Goal: Task Accomplishment & Management: Use online tool/utility

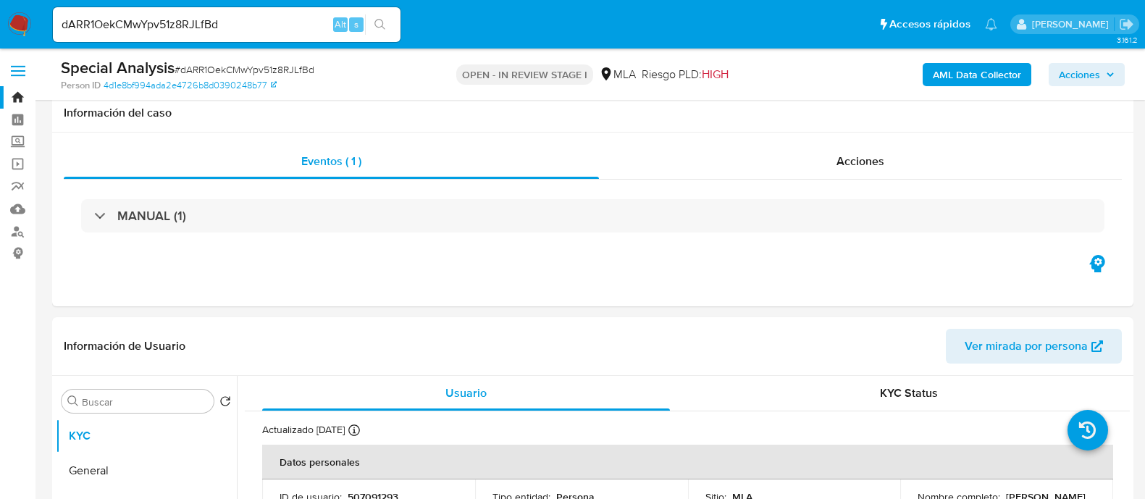
select select "10"
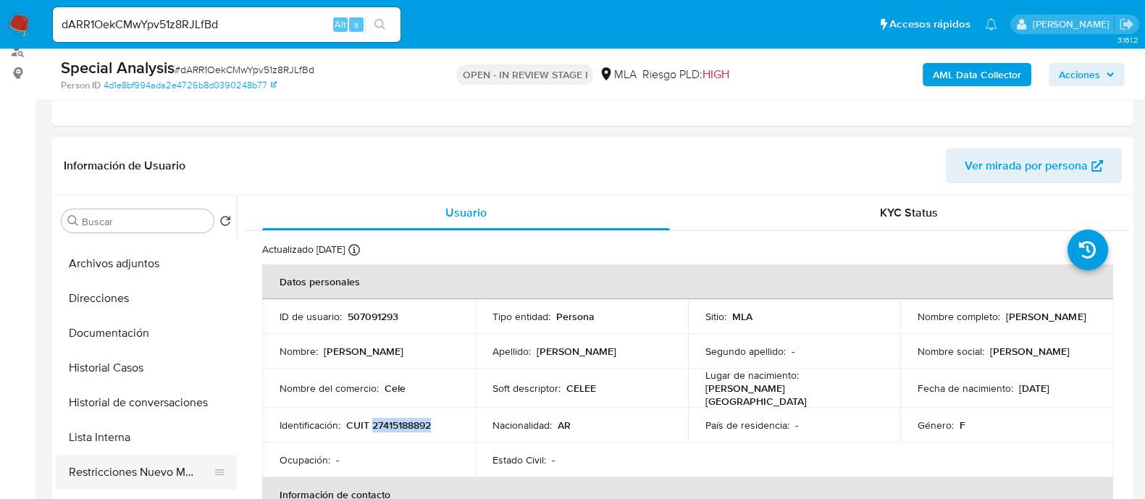
scroll to position [90, 0]
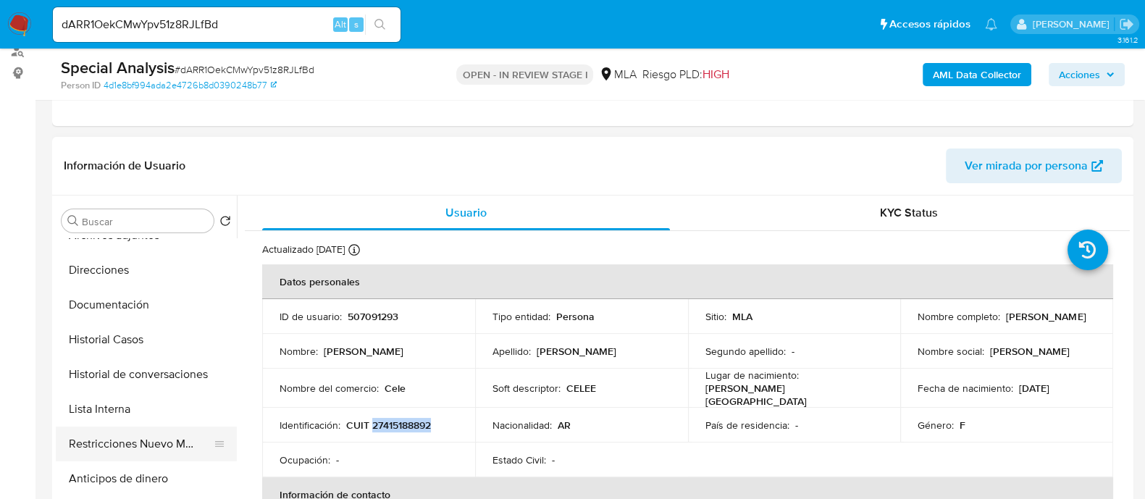
click at [184, 428] on button "Restricciones Nuevo Mundo" at bounding box center [140, 444] width 169 height 35
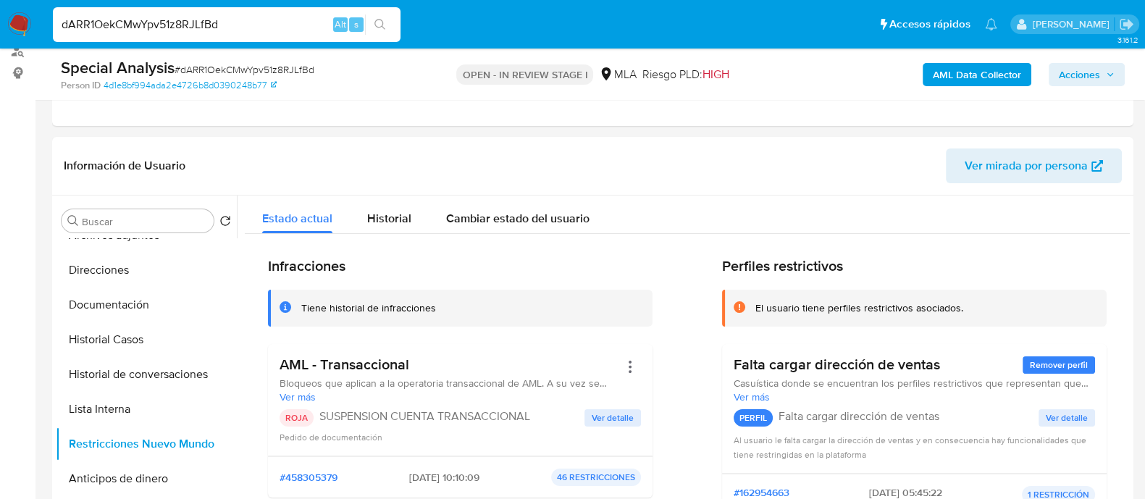
click at [277, 23] on input "dARR1OekCMwYpv51z8RJLfBd" at bounding box center [227, 24] width 348 height 19
paste input "QSZ9Me9Rn2mHeAevvNefeyTm"
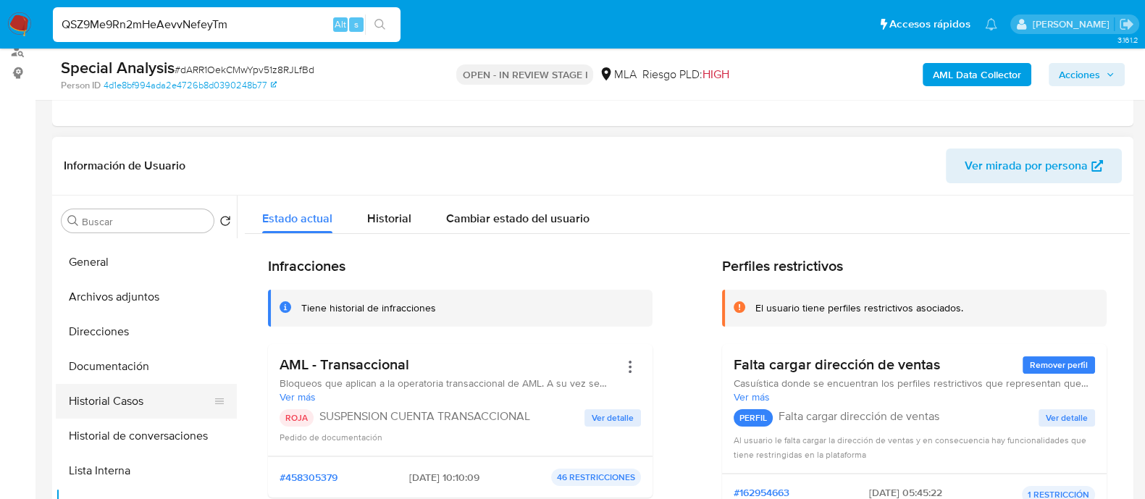
scroll to position [0, 0]
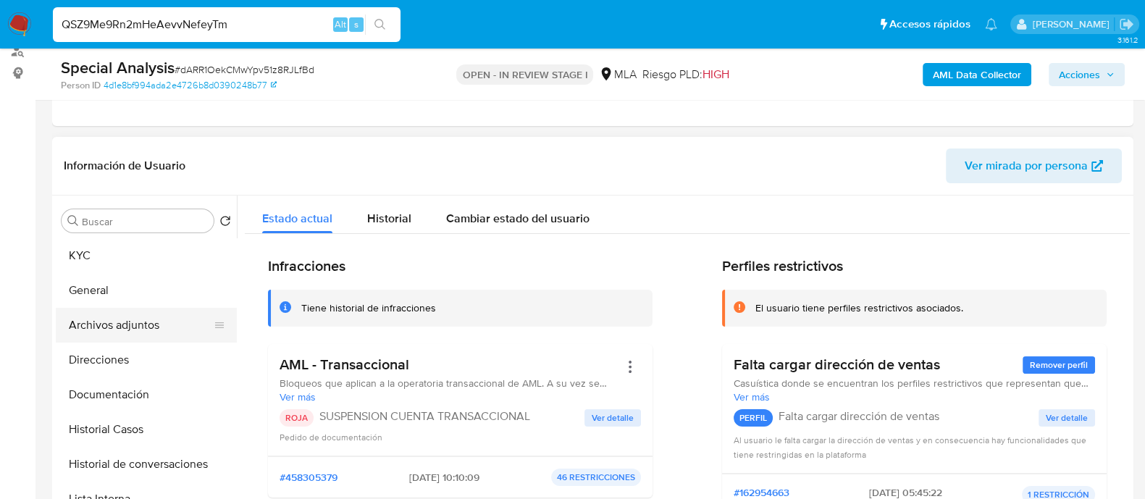
type input "QSZ9Me9Rn2mHeAevvNefeyTm"
click at [166, 328] on button "Archivos adjuntos" at bounding box center [140, 325] width 169 height 35
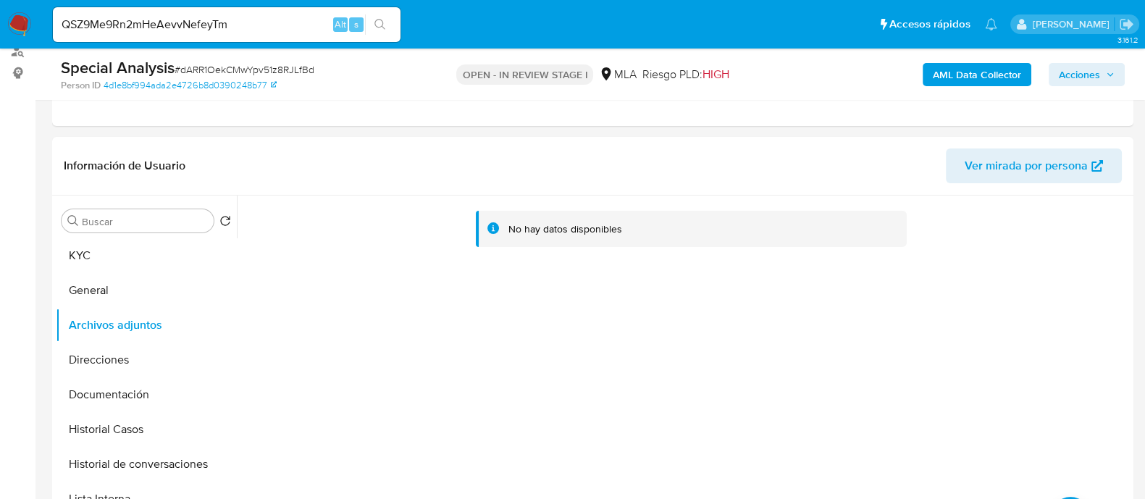
click at [938, 74] on b "AML Data Collector" at bounding box center [977, 74] width 88 height 23
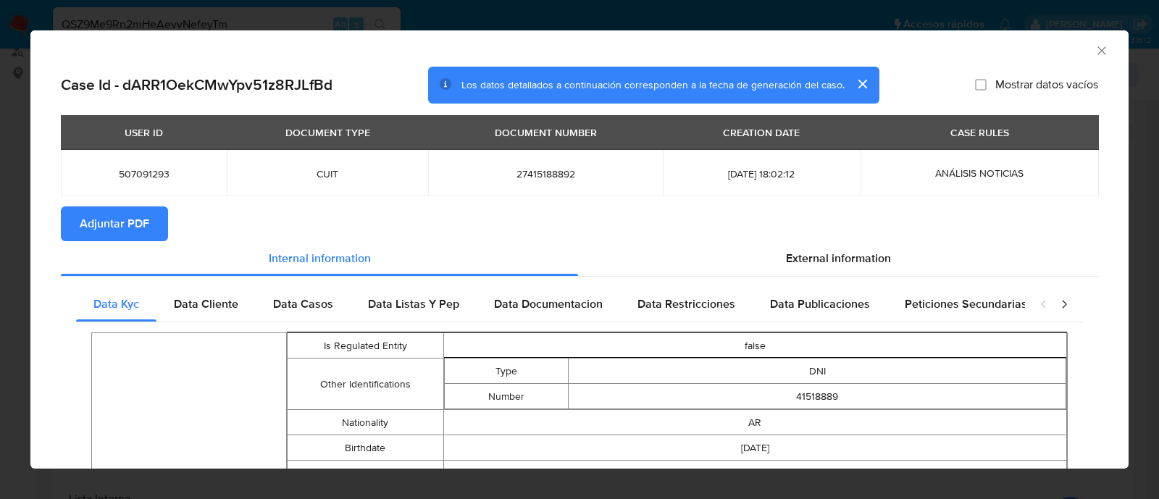
click at [148, 218] on button "Adjuntar PDF" at bounding box center [114, 223] width 107 height 35
drag, startPoint x: 1096, startPoint y: 54, endPoint x: 1087, endPoint y: 49, distance: 10.7
click at [1091, 51] on div "AML Data Collector" at bounding box center [579, 48] width 1098 height 36
click at [1094, 49] on icon "Cerrar ventana" at bounding box center [1101, 50] width 14 height 14
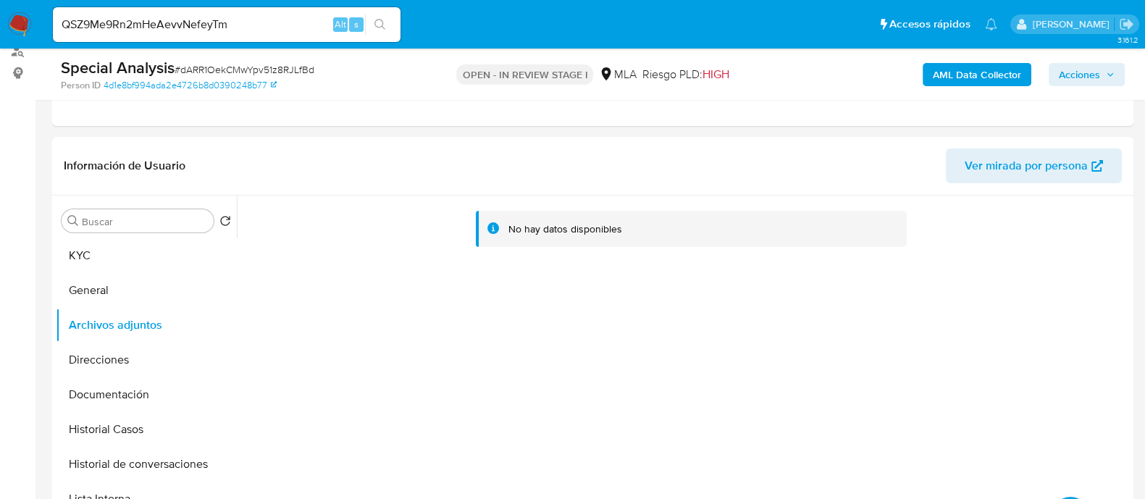
drag, startPoint x: 295, startPoint y: 35, endPoint x: 297, endPoint y: 23, distance: 12.5
click at [295, 34] on div "QSZ9Me9Rn2mHeAevvNefeyTm Alt s" at bounding box center [227, 24] width 348 height 35
click at [297, 22] on input "QSZ9Me9Rn2mHeAevvNefeyTm" at bounding box center [227, 24] width 348 height 19
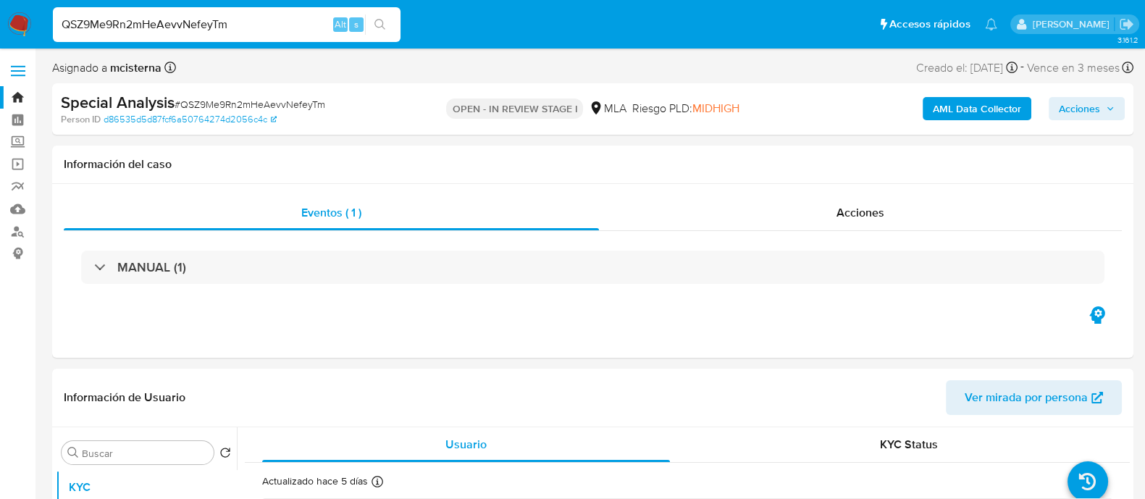
select select "10"
click at [927, 103] on button "AML Data Collector" at bounding box center [977, 108] width 109 height 23
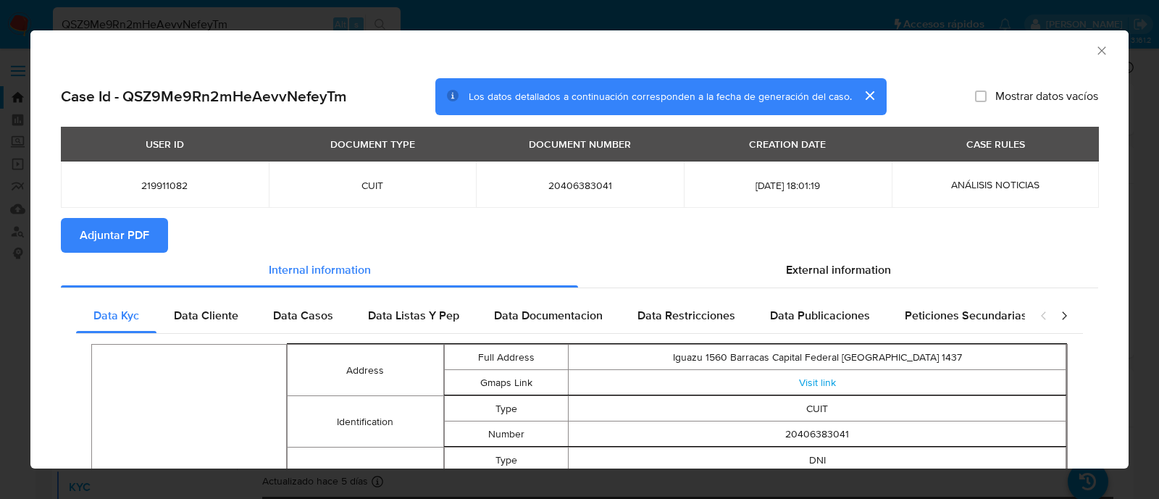
click at [573, 185] on span "20406383041" at bounding box center [579, 185] width 173 height 13
copy span "20406383041"
click at [125, 235] on span "Adjuntar PDF" at bounding box center [115, 235] width 70 height 32
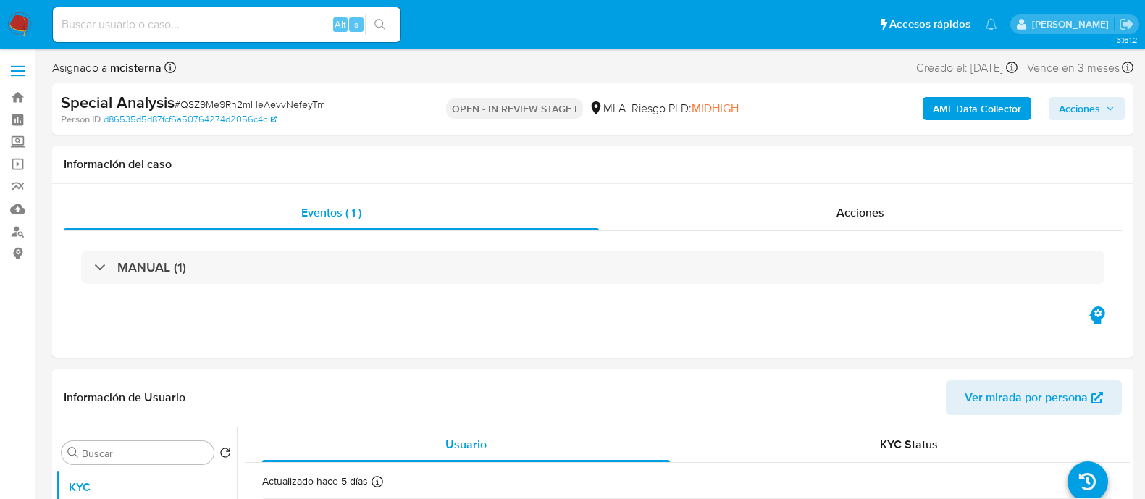
select select "10"
